Goal: Communication & Community: Ask a question

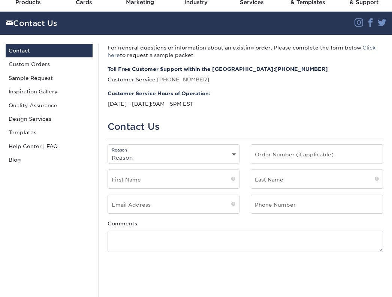
scroll to position [37, 0]
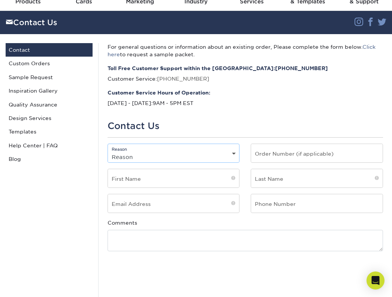
select select "Online Design"
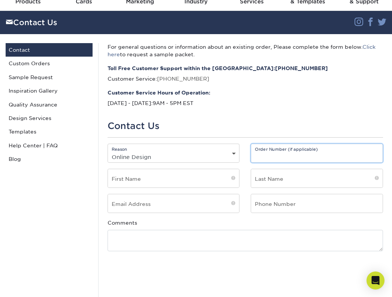
click at [283, 152] on input "text" at bounding box center [316, 153] width 131 height 18
paste input "#0764718351"
type input "#0764718351"
click at [167, 188] on div "First Name" at bounding box center [173, 181] width 143 height 25
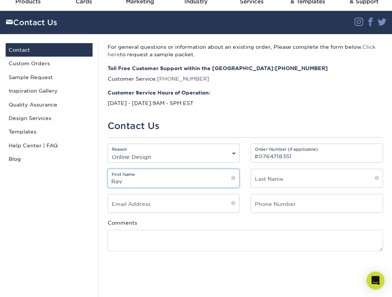
click at [167, 180] on input "Rav" at bounding box center [173, 178] width 131 height 18
type input "Ravi"
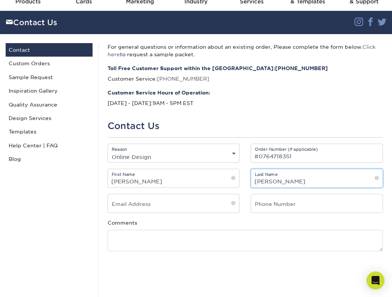
type input "Hariprasad"
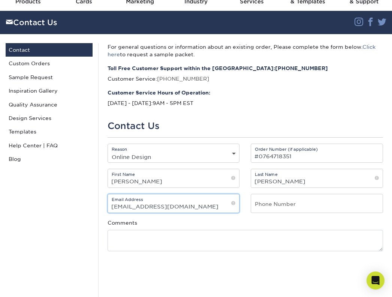
type input "ravi@ravi.cc"
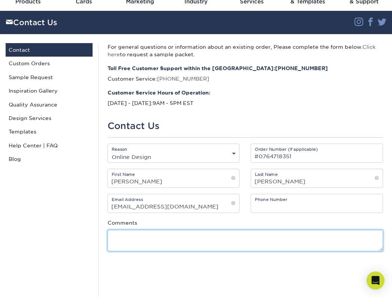
click at [172, 232] on textarea at bounding box center [245, 240] width 276 height 21
paste textarea "#0764718351"
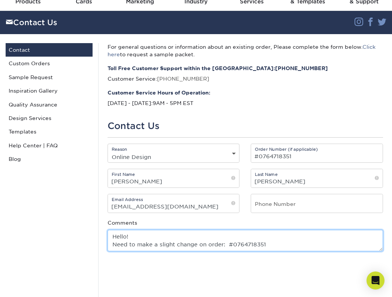
scroll to position [12, 0]
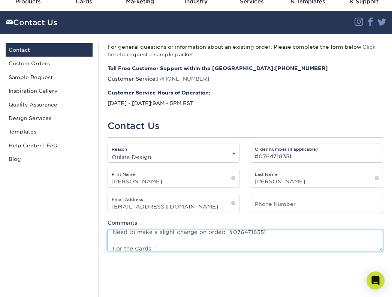
paste textarea "Zenara Clare 10/2025"
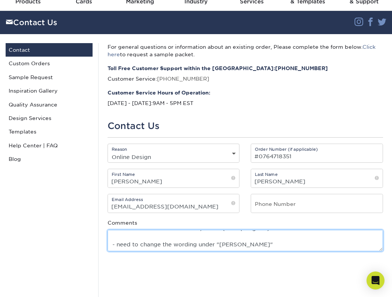
scroll to position [39, 0]
drag, startPoint x: 216, startPoint y: 235, endPoint x: 291, endPoint y: 235, distance: 74.1
click at [291, 235] on textarea "Hello! Need to make a slight change on order: #0764718351 For the Cards "Zenara…" at bounding box center [245, 240] width 276 height 21
drag, startPoint x: 127, startPoint y: 237, endPoint x: 89, endPoint y: 237, distance: 37.8
click at [89, 237] on div "Contact Us Contact Custom Orders Sample Request Inspiration Gallery Quality Ass…" at bounding box center [196, 177] width 392 height 286
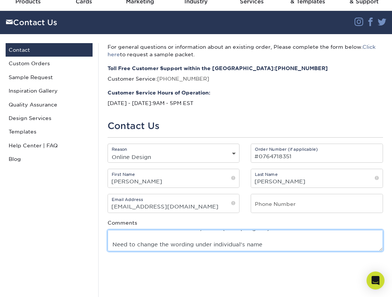
click at [277, 235] on textarea "Hello! Need to make a slight change on order: #0764718351 For the Cards "Zenara…" at bounding box center [245, 240] width 276 height 21
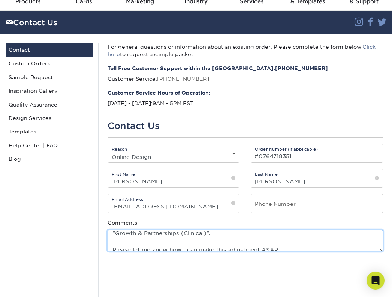
scroll to position [4, 0]
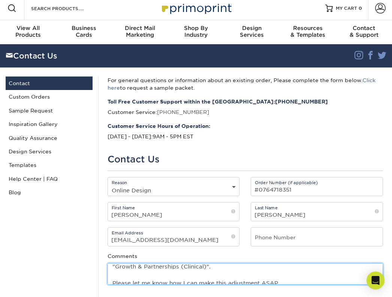
type textarea "Hello! Need to make a slight change on order: #0764718351 For the Cards "Zenara…"
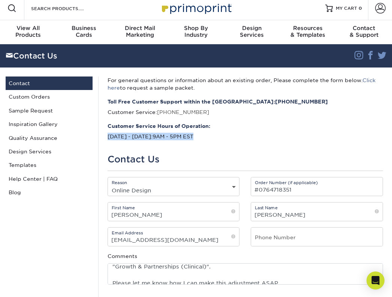
drag, startPoint x: 109, startPoint y: 133, endPoint x: 192, endPoint y: 133, distance: 82.8
click at [192, 133] on p "Customer Service Hours of Operation: Monday - Friday: 9AM - 5PM EST" at bounding box center [245, 131] width 276 height 18
drag, startPoint x: 211, startPoint y: 133, endPoint x: 133, endPoint y: 97, distance: 86.3
click at [133, 97] on div "For general questions or information about an existing order, Please complete t…" at bounding box center [245, 210] width 294 height 268
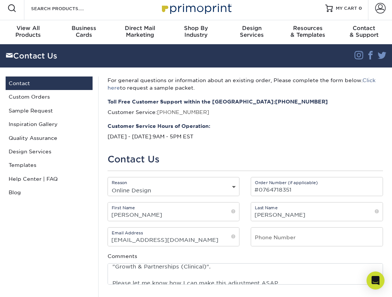
click at [133, 98] on strong "Toll Free Customer Support within the US: (888) 822-5815" at bounding box center [245, 101] width 276 height 7
click at [108, 78] on p "For general questions or information about an existing order, Please complete t…" at bounding box center [245, 83] width 276 height 15
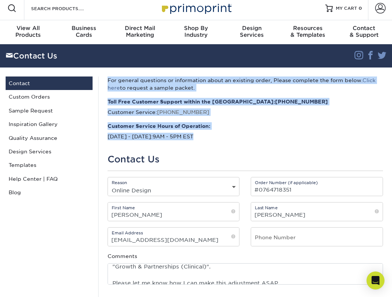
drag, startPoint x: 210, startPoint y: 140, endPoint x: 103, endPoint y: 73, distance: 126.1
click at [103, 73] on div "Contact Us Contact Custom Orders Sample Request Inspiration Gallery Quality Ass…" at bounding box center [196, 210] width 392 height 286
click at [124, 81] on p "For general questions or information about an existing order, Please complete t…" at bounding box center [245, 83] width 276 height 15
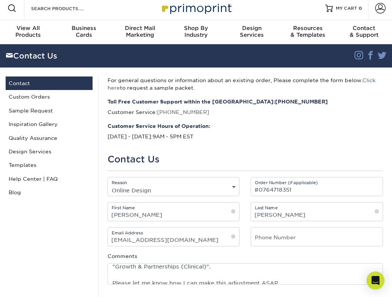
drag, startPoint x: 101, startPoint y: 80, endPoint x: 233, endPoint y: 140, distance: 145.3
click at [231, 140] on div "For general questions or information about an existing order, Please complete t…" at bounding box center [245, 210] width 294 height 268
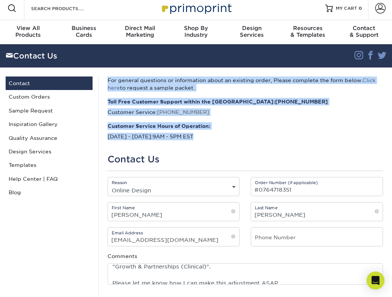
click at [233, 140] on div "For general questions or information about an existing order, Please complete t…" at bounding box center [245, 210] width 294 height 268
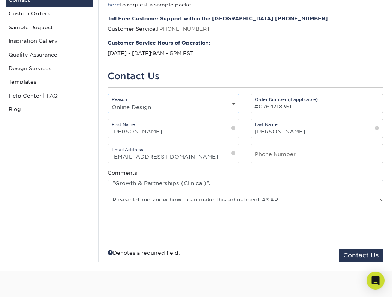
scroll to position [91, 0]
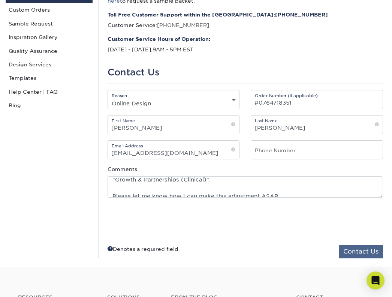
click at [351, 248] on button "Contact Us" at bounding box center [361, 251] width 44 height 13
